Goal: Transaction & Acquisition: Subscribe to service/newsletter

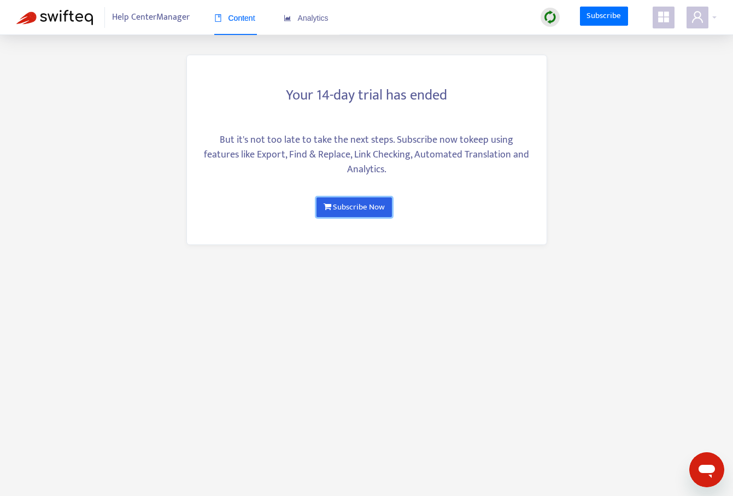
click at [356, 207] on link "Subscribe Now" at bounding box center [354, 207] width 75 height 20
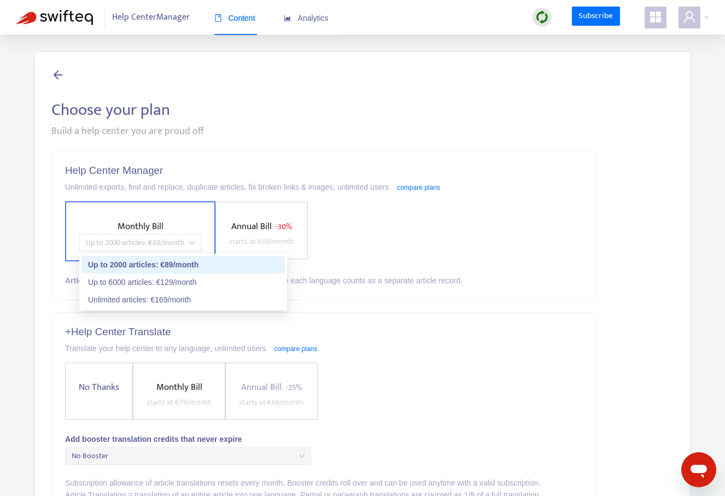
click at [113, 243] on span "Up to 2000 articles : € 89 /month" at bounding box center [140, 243] width 109 height 16
click at [119, 263] on div "Up to 2000 articles : € 89 /month" at bounding box center [183, 265] width 190 height 12
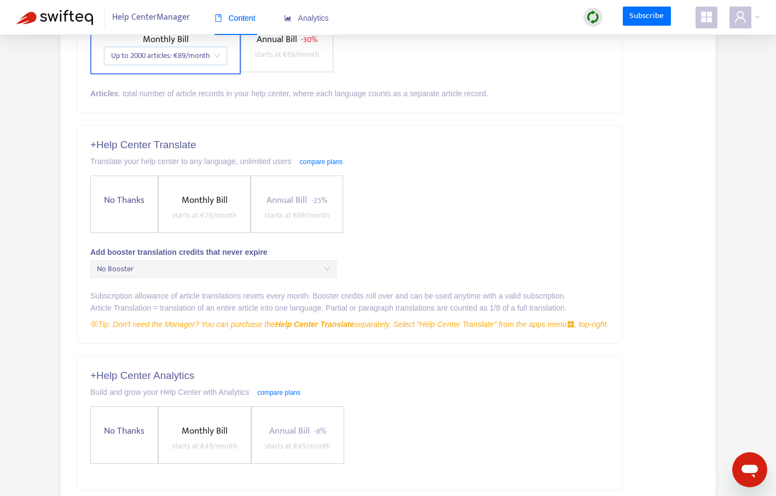
scroll to position [198, 0]
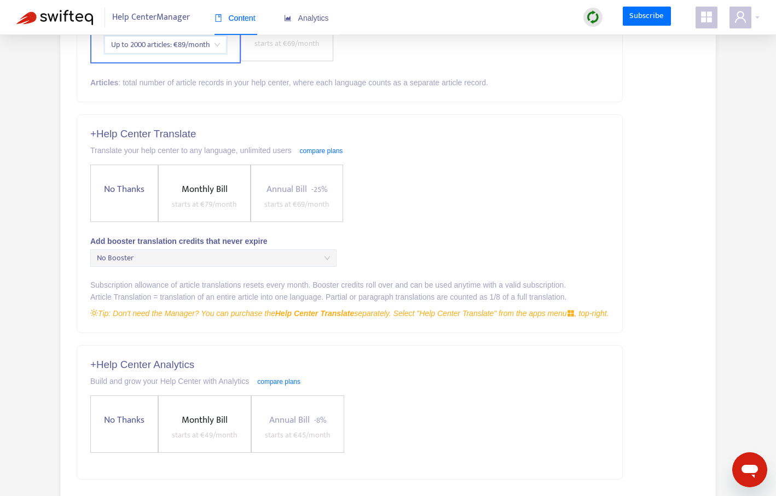
click at [119, 203] on label "No Thanks" at bounding box center [124, 193] width 68 height 57
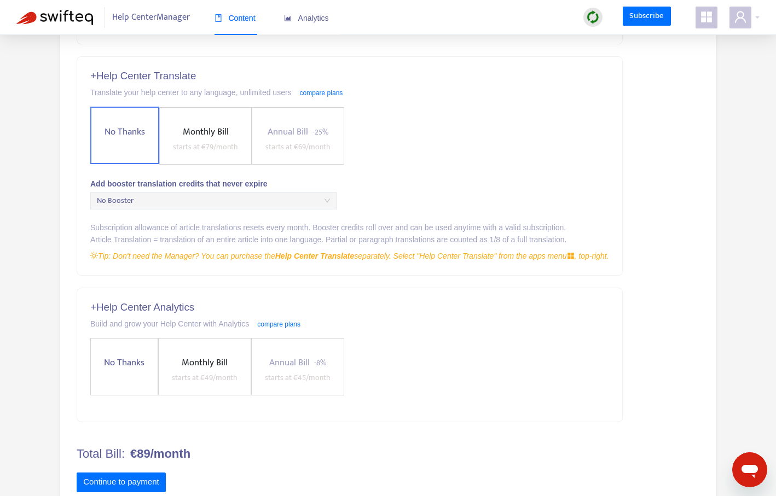
scroll to position [286, 0]
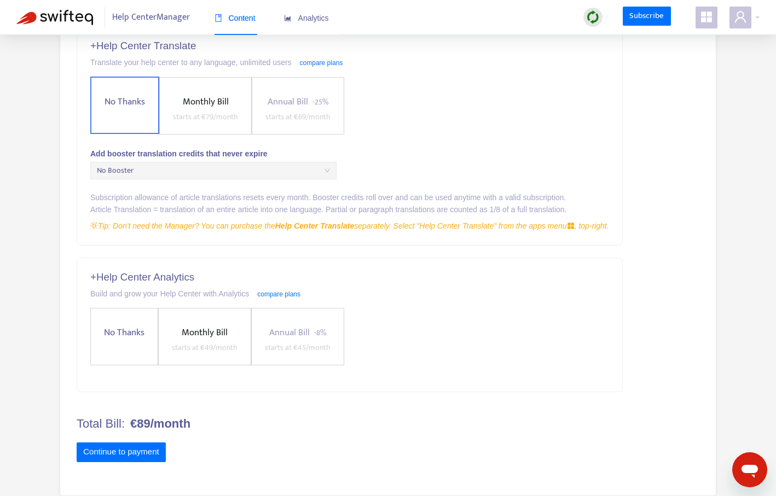
click at [116, 334] on span "No Thanks" at bounding box center [124, 332] width 49 height 15
click at [125, 453] on button "Continue to payment" at bounding box center [121, 453] width 89 height 20
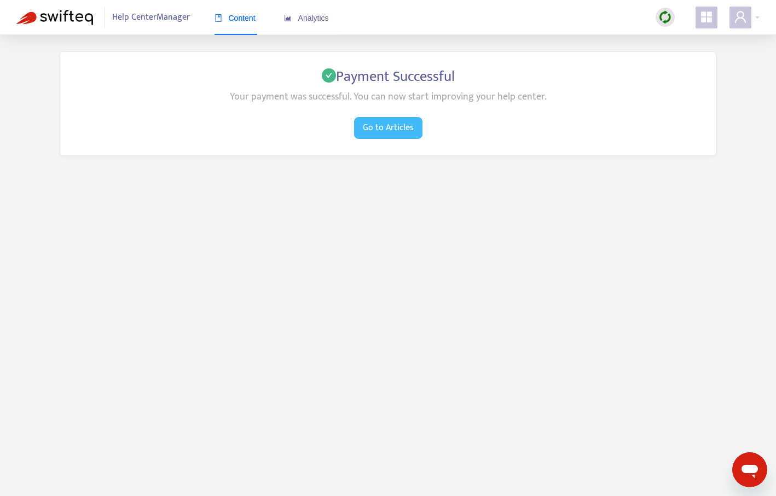
click at [394, 124] on span "Go to Articles" at bounding box center [388, 128] width 51 height 14
